Goal: Transaction & Acquisition: Book appointment/travel/reservation

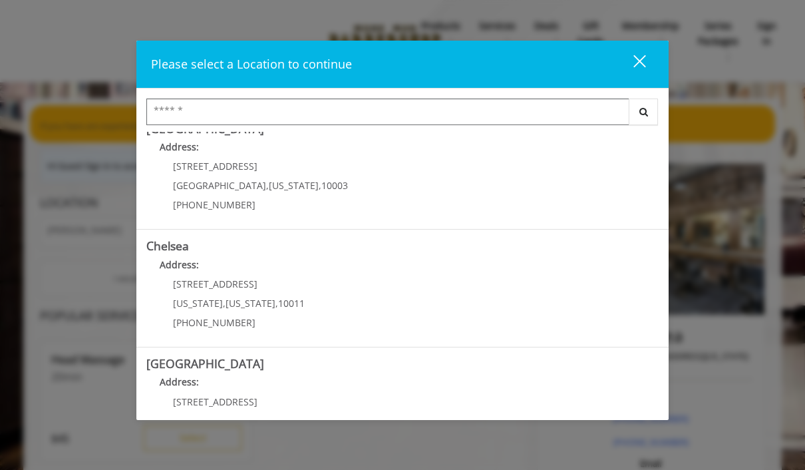
scroll to position [9, 0]
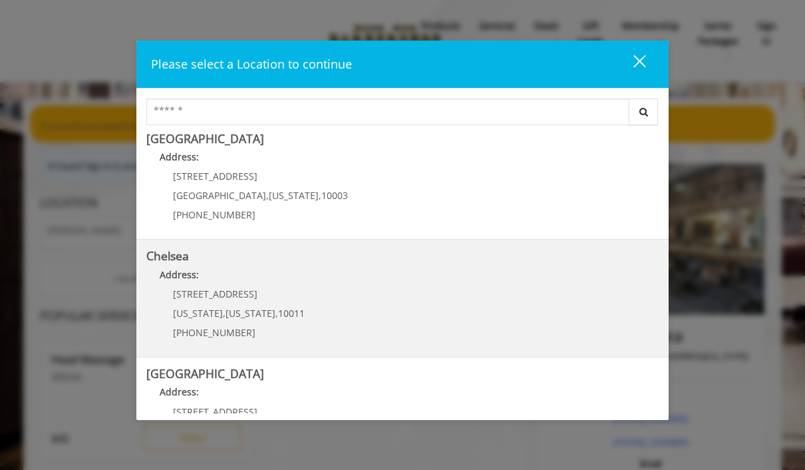
click at [475, 301] on link "Chelsea Address: [STREET_ADDRESS][US_STATE][US_STATE] (917) 639-3902" at bounding box center [402, 298] width 512 height 97
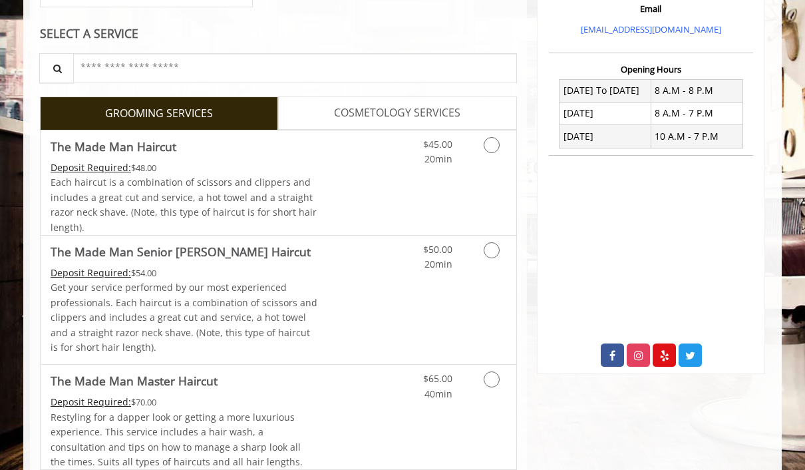
scroll to position [457, 0]
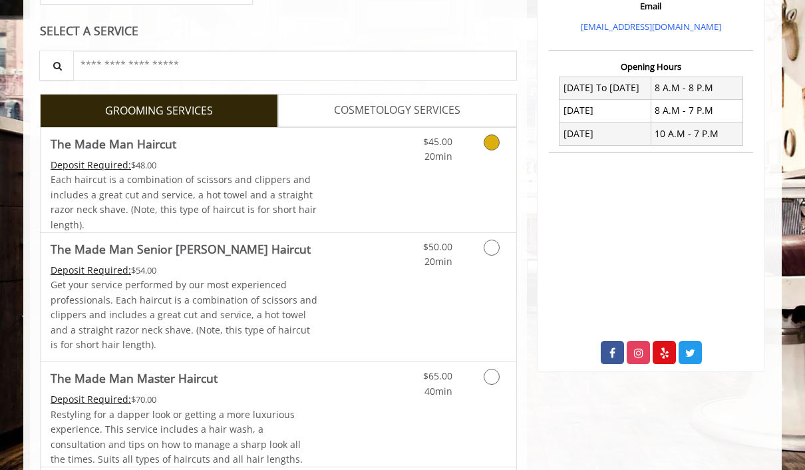
click at [490, 146] on icon "Grooming services" at bounding box center [492, 142] width 16 height 16
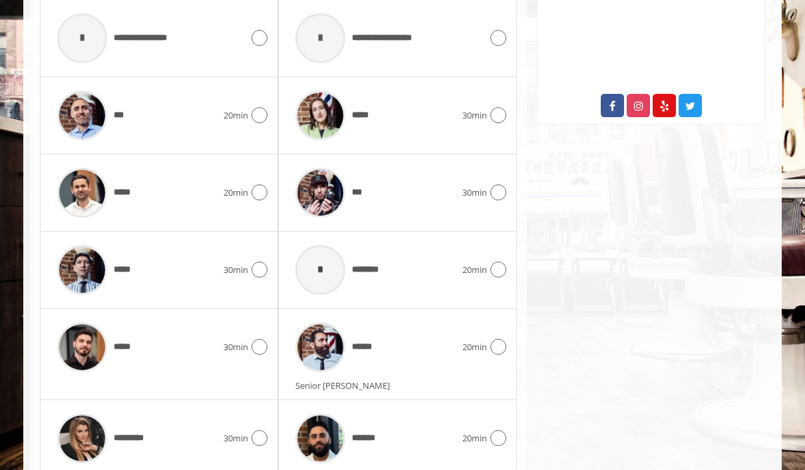
scroll to position [703, 0]
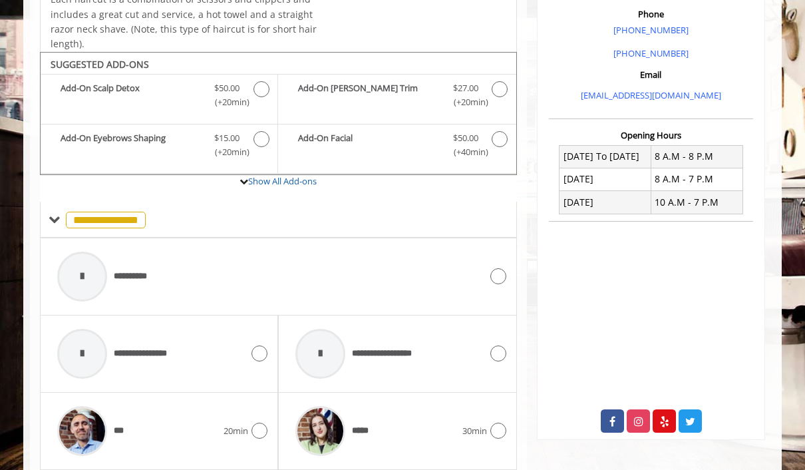
click at [494, 268] on icon at bounding box center [498, 276] width 16 height 16
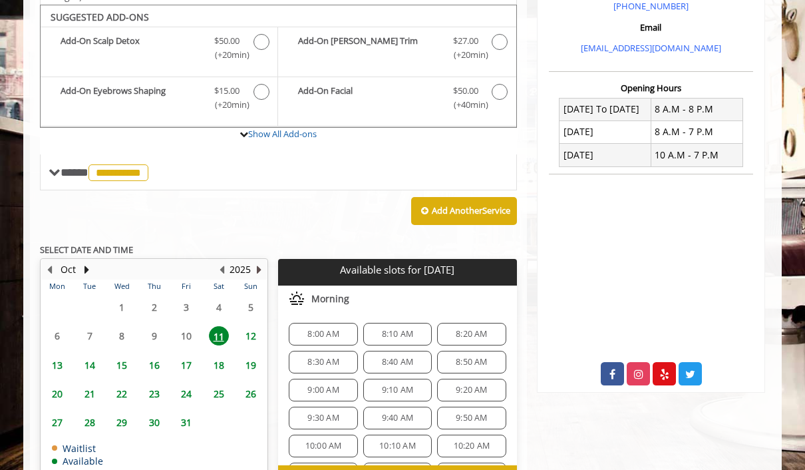
scroll to position [438, 0]
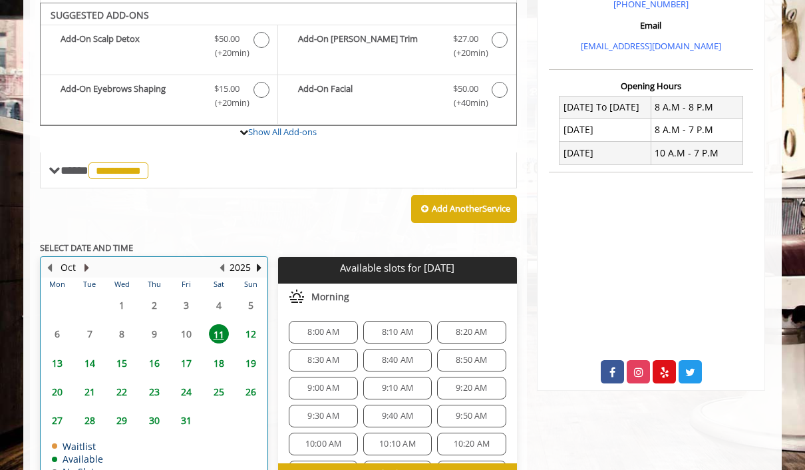
click at [87, 260] on button "Next Month" at bounding box center [86, 267] width 11 height 15
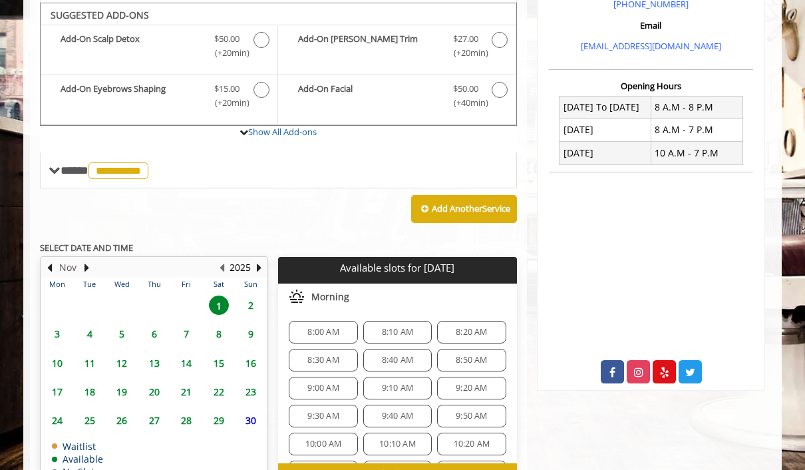
click at [59, 260] on button "Nov" at bounding box center [67, 267] width 17 height 15
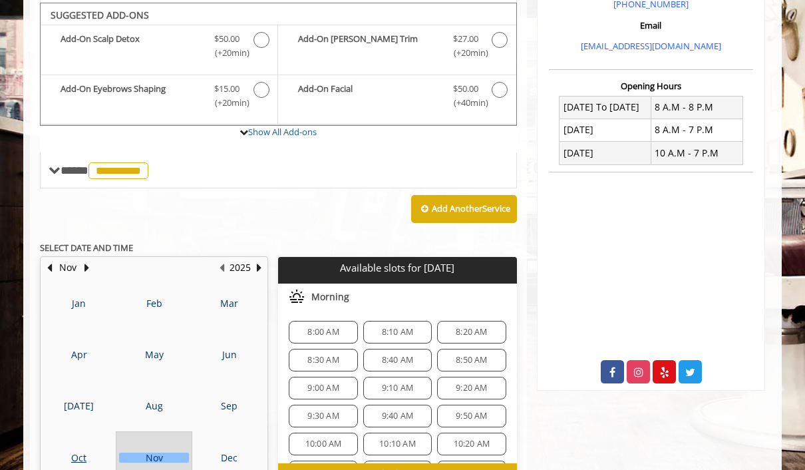
click at [161, 452] on div "Nov" at bounding box center [154, 457] width 70 height 10
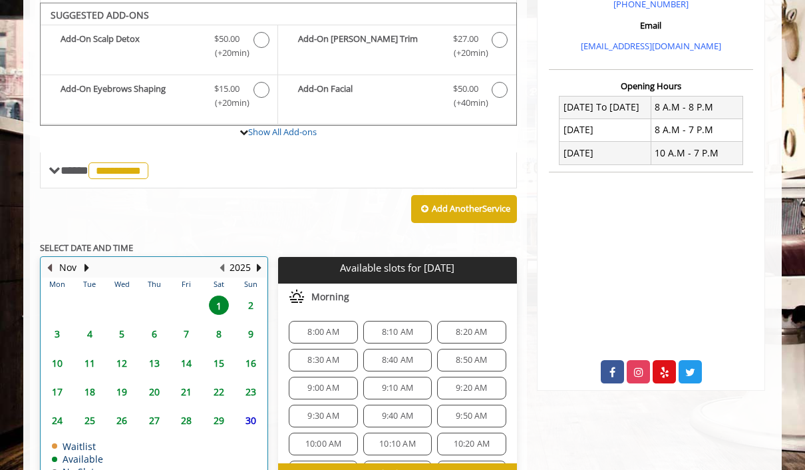
click at [54, 260] on button "Previous Month" at bounding box center [49, 267] width 11 height 15
click at [195, 413] on span "31" at bounding box center [186, 420] width 20 height 19
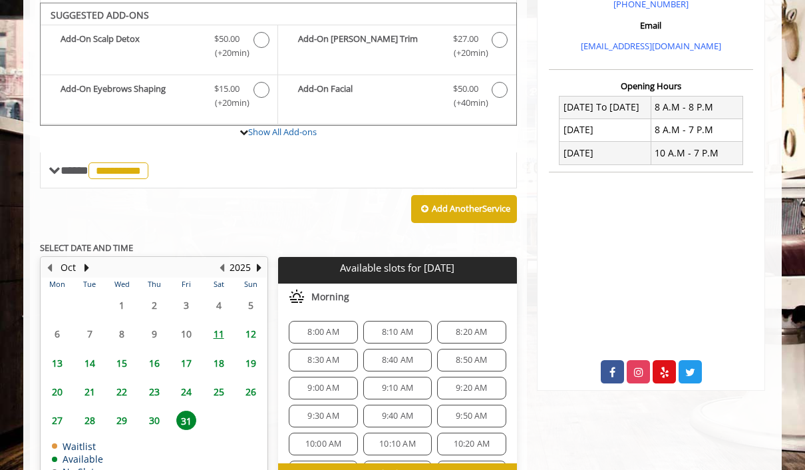
click at [333, 383] on span "9:00 AM" at bounding box center [322, 388] width 31 height 11
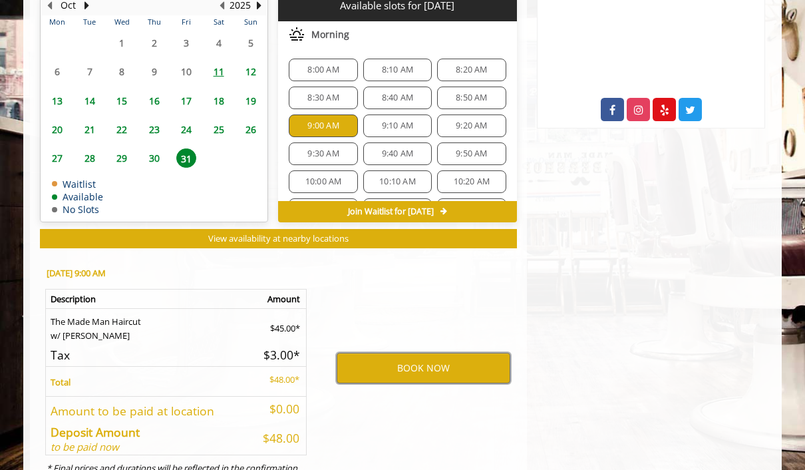
scroll to position [699, 0]
